Goal: Communication & Community: Participate in discussion

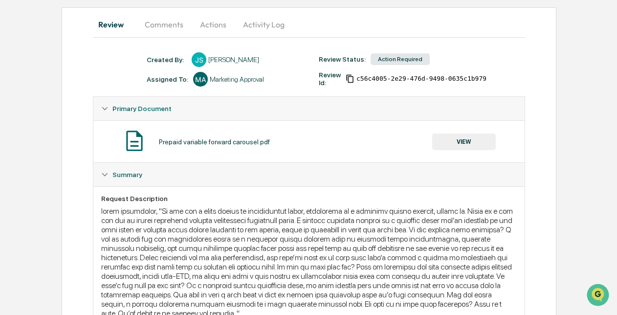
click at [173, 23] on button "Comments" at bounding box center [164, 24] width 54 height 23
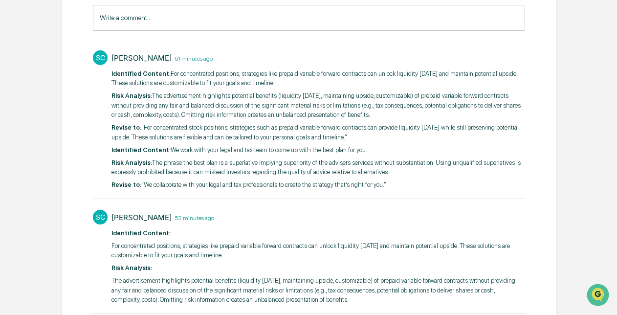
scroll to position [177, 0]
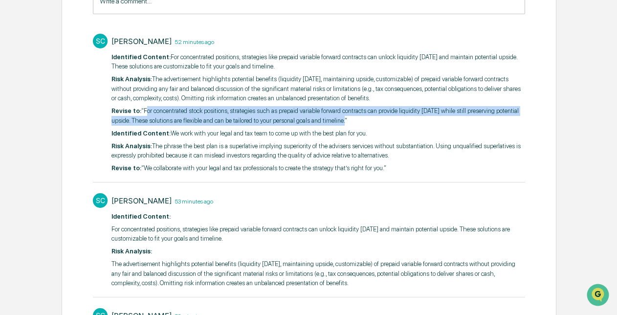
drag, startPoint x: 343, startPoint y: 118, endPoint x: 143, endPoint y: 112, distance: 200.7
click at [143, 112] on p "​Revise to: “For concentrated stock positions, strategies such as prepaid varia…" at bounding box center [318, 115] width 413 height 19
copy p "For concentrated stock positions, strategies such as prepaid variable forward c…"
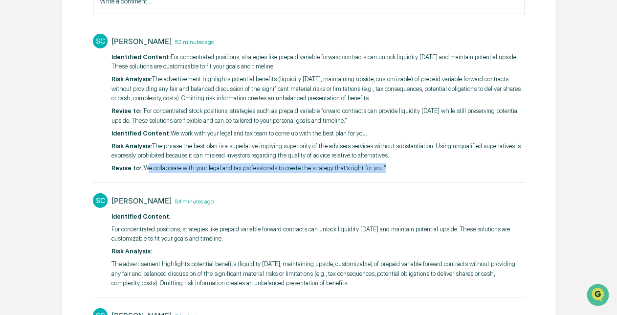
drag, startPoint x: 380, startPoint y: 168, endPoint x: 144, endPoint y: 162, distance: 235.4
click at [144, 163] on p "​Revise to: “We collaborate with your legal and tax professionals to create the…" at bounding box center [318, 168] width 413 height 10
copy p "We collaborate with your legal and tax professionals to create the strategy tha…"
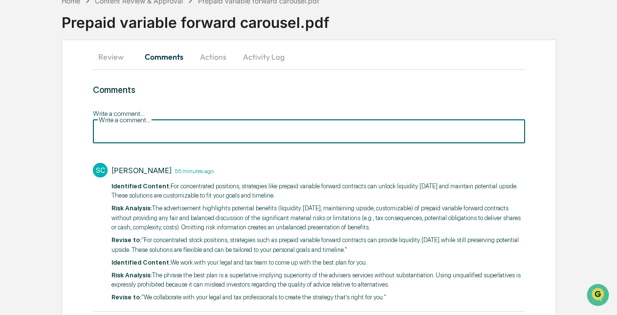
click at [310, 119] on input "Write a comment..." at bounding box center [309, 130] width 432 height 26
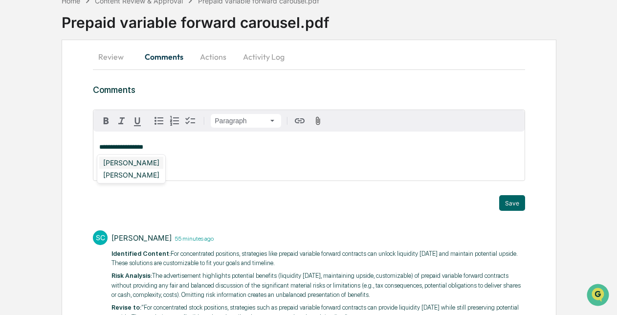
click at [150, 168] on div "[PERSON_NAME]" at bounding box center [131, 163] width 64 height 12
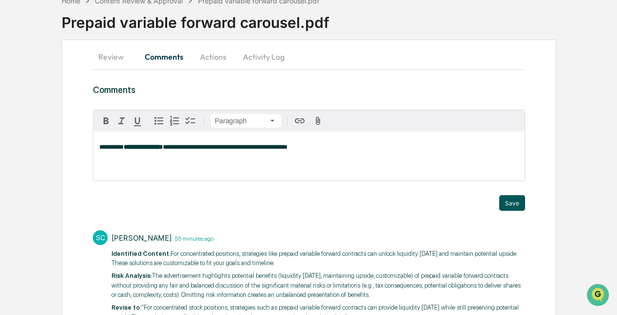
click at [518, 205] on button "Save" at bounding box center [512, 203] width 26 height 16
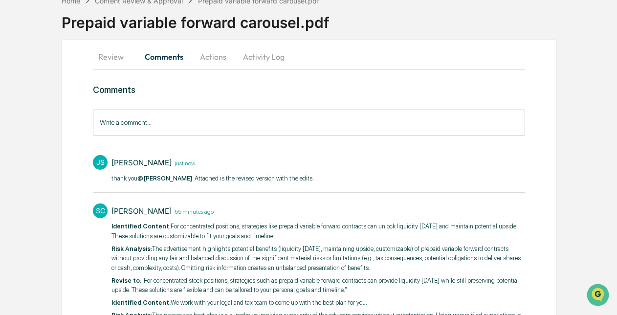
click at [218, 60] on button "Actions" at bounding box center [213, 56] width 44 height 23
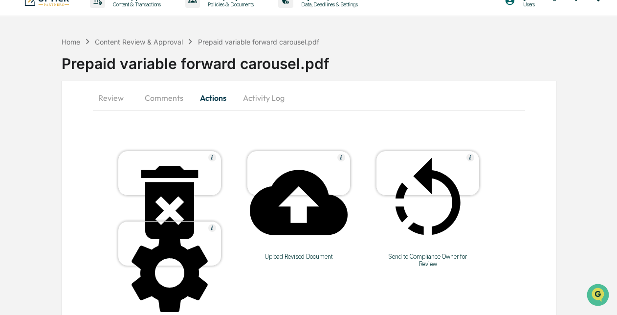
click at [283, 169] on div at bounding box center [299, 203] width 98 height 99
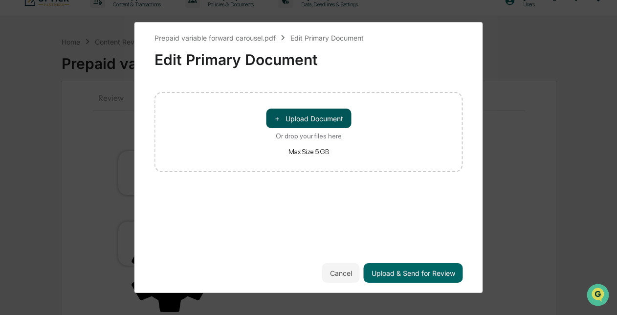
click at [307, 115] on button "＋ Upload Document" at bounding box center [308, 119] width 85 height 20
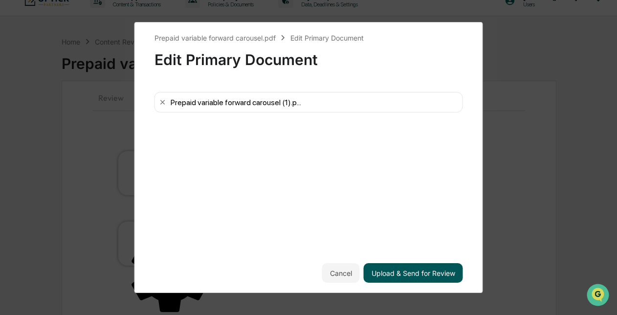
click at [394, 271] on button "Upload & Send for Review" at bounding box center [413, 273] width 99 height 20
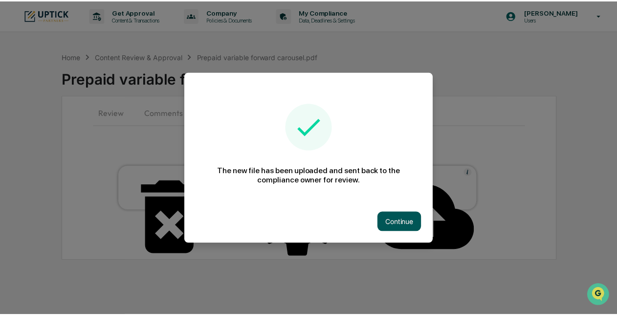
scroll to position [0, 0]
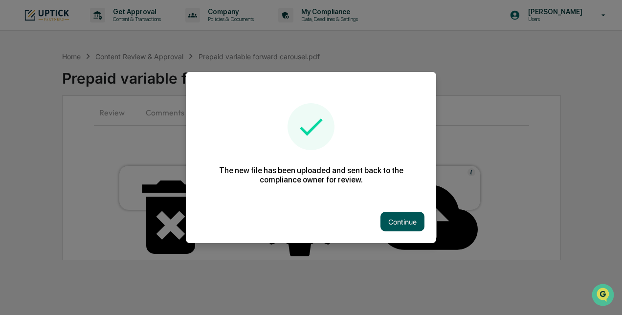
click at [405, 216] on button "Continue" at bounding box center [403, 222] width 44 height 20
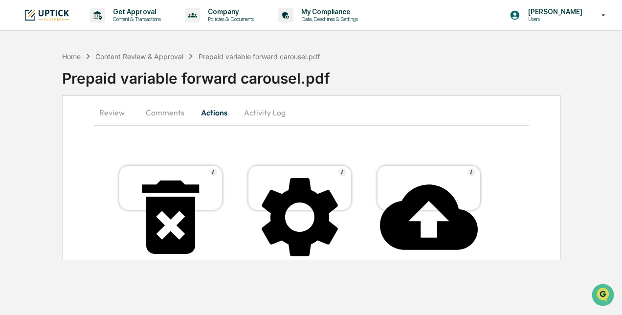
click at [156, 109] on button "Comments" at bounding box center [165, 112] width 54 height 23
